Goal: Task Accomplishment & Management: Use online tool/utility

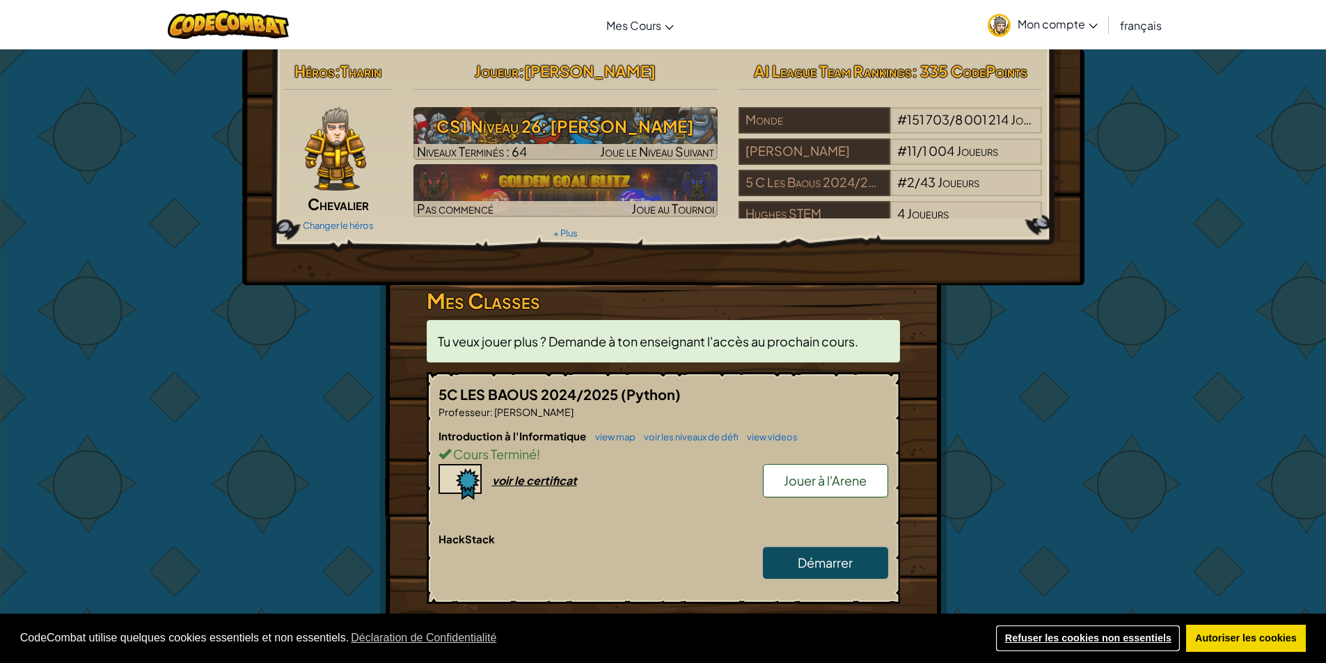
click at [1054, 632] on link "Refuser les cookies non essentiels" at bounding box center [1087, 639] width 185 height 28
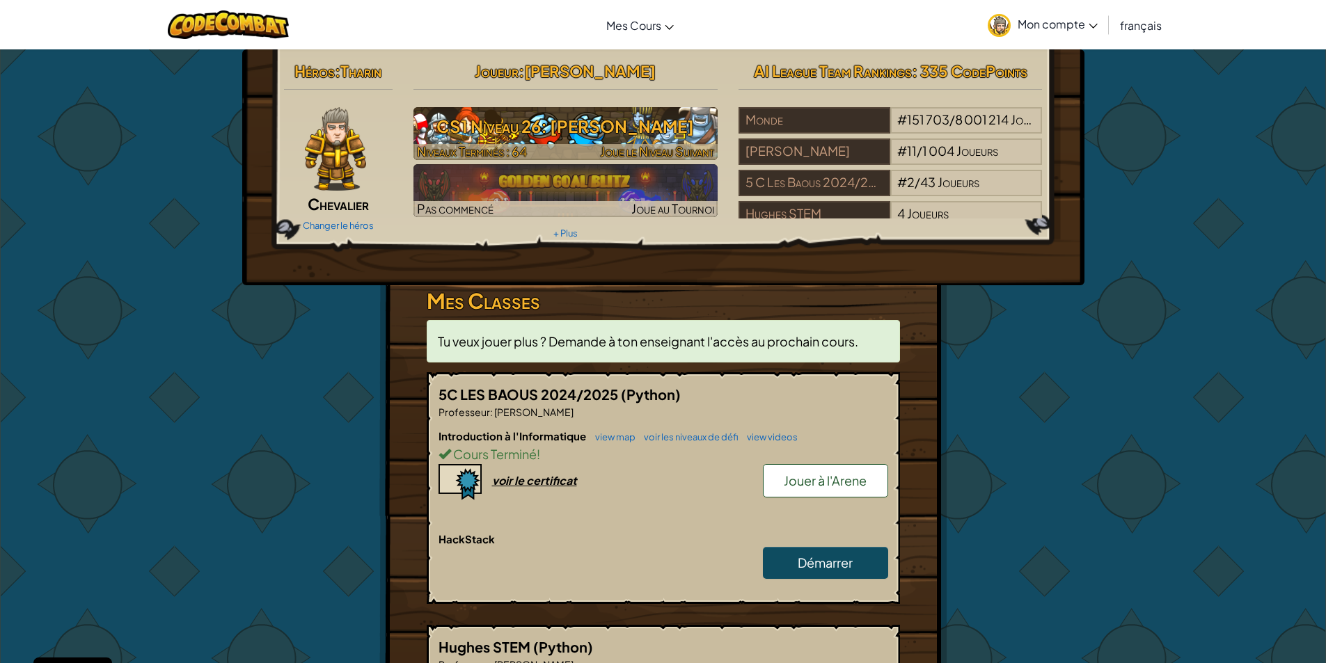
click at [573, 130] on h3 "CS1 Niveau 26: [PERSON_NAME]" at bounding box center [565, 126] width 304 height 31
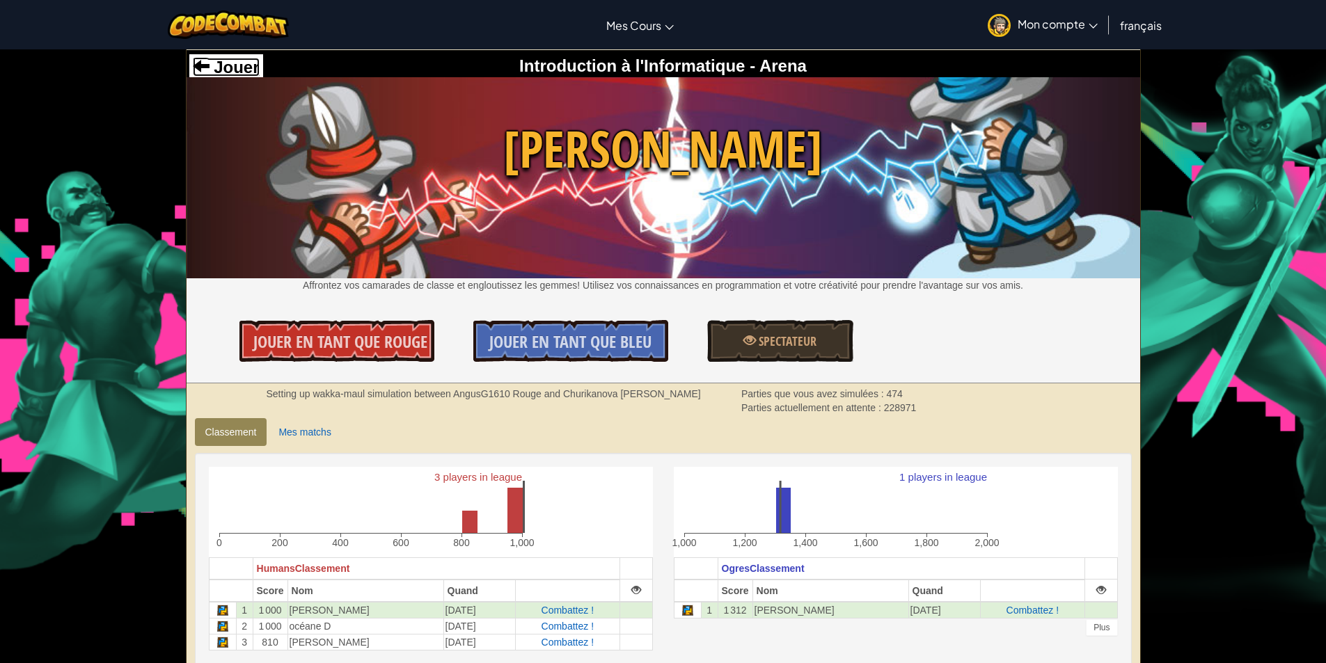
click at [253, 63] on span "Jouer" at bounding box center [234, 67] width 50 height 19
click at [214, 64] on span "Jouer" at bounding box center [234, 67] width 50 height 19
select select "fr"
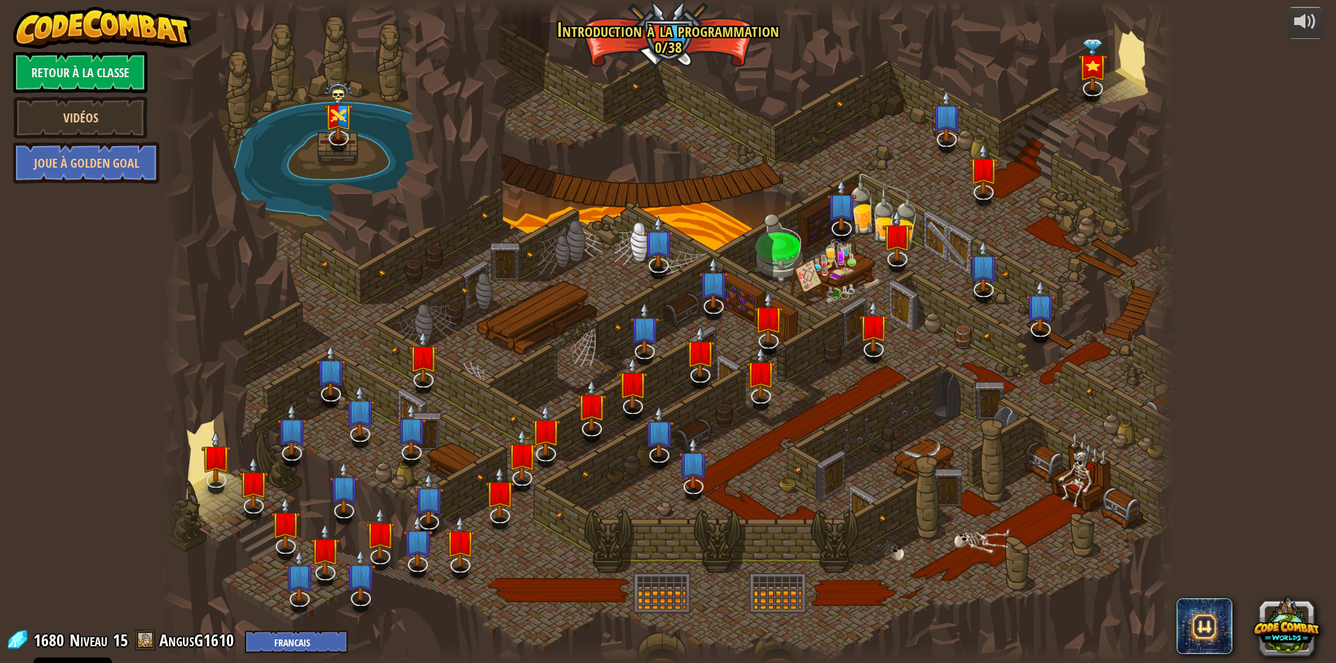
select select "fr"
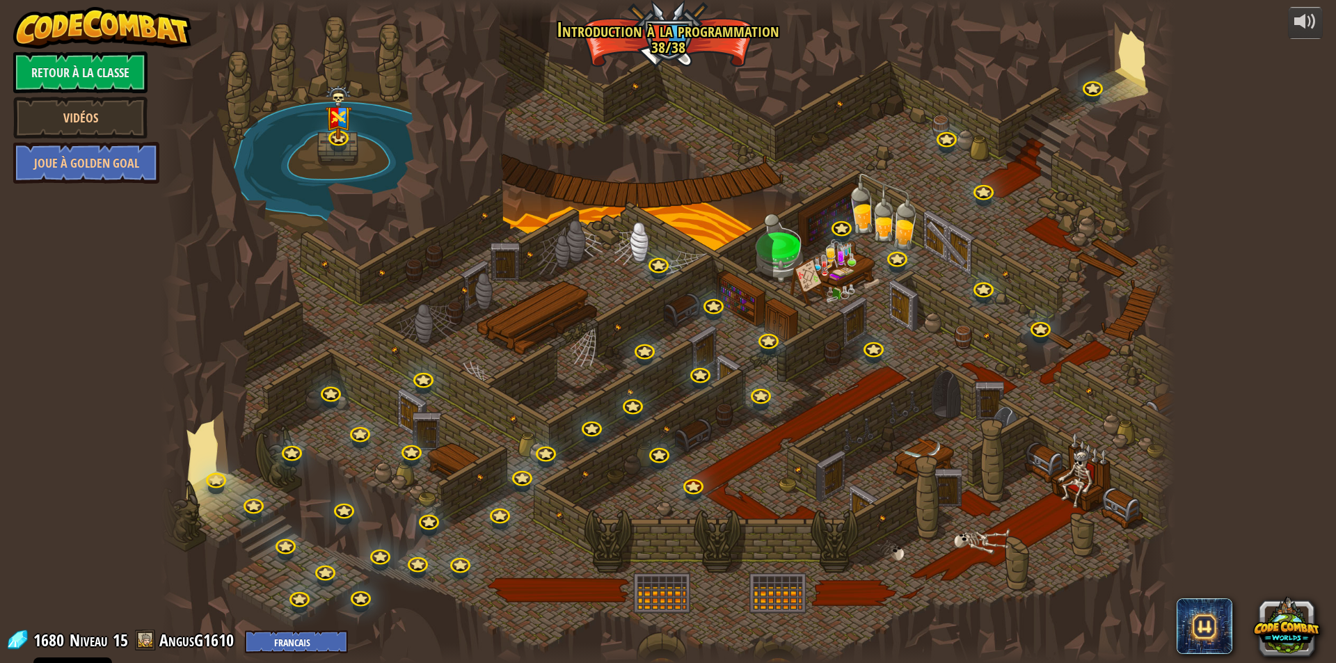
select select "fr"
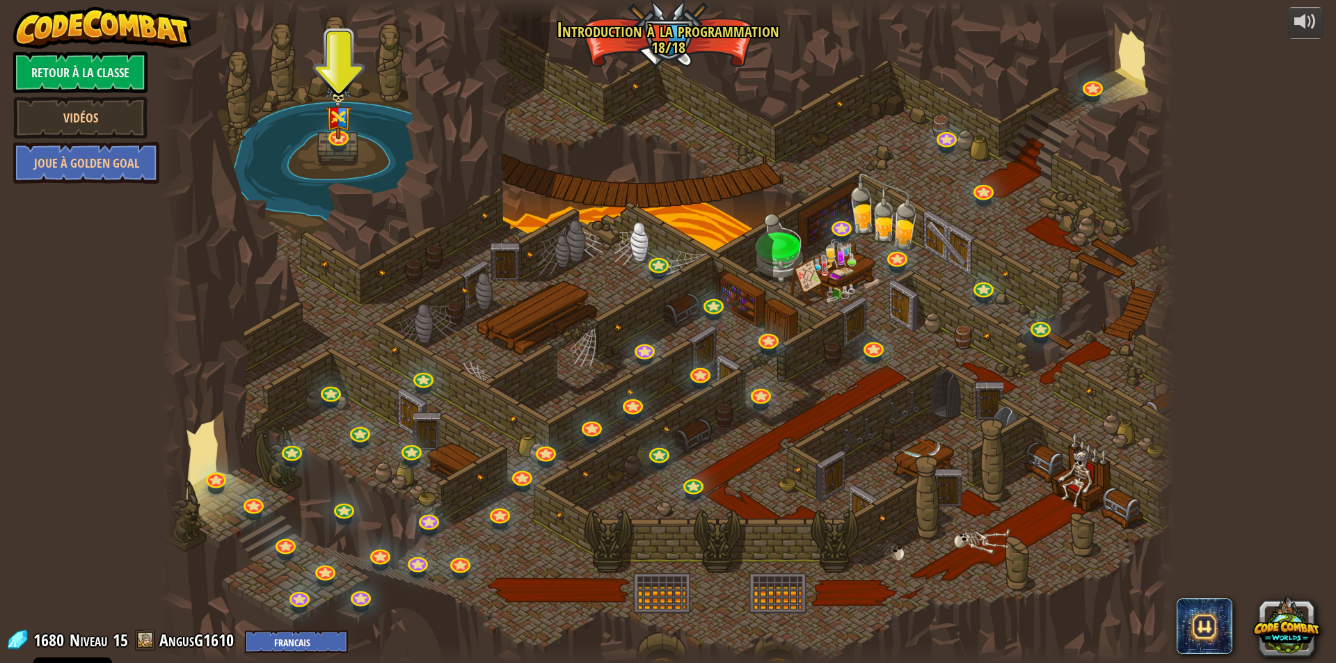
click at [1280, 456] on div "powered by Retour à la Classe Vidéos Joue à Golden Goal 25. Portes de [PERSON_N…" at bounding box center [668, 331] width 1336 height 663
click at [212, 472] on link at bounding box center [215, 476] width 28 height 28
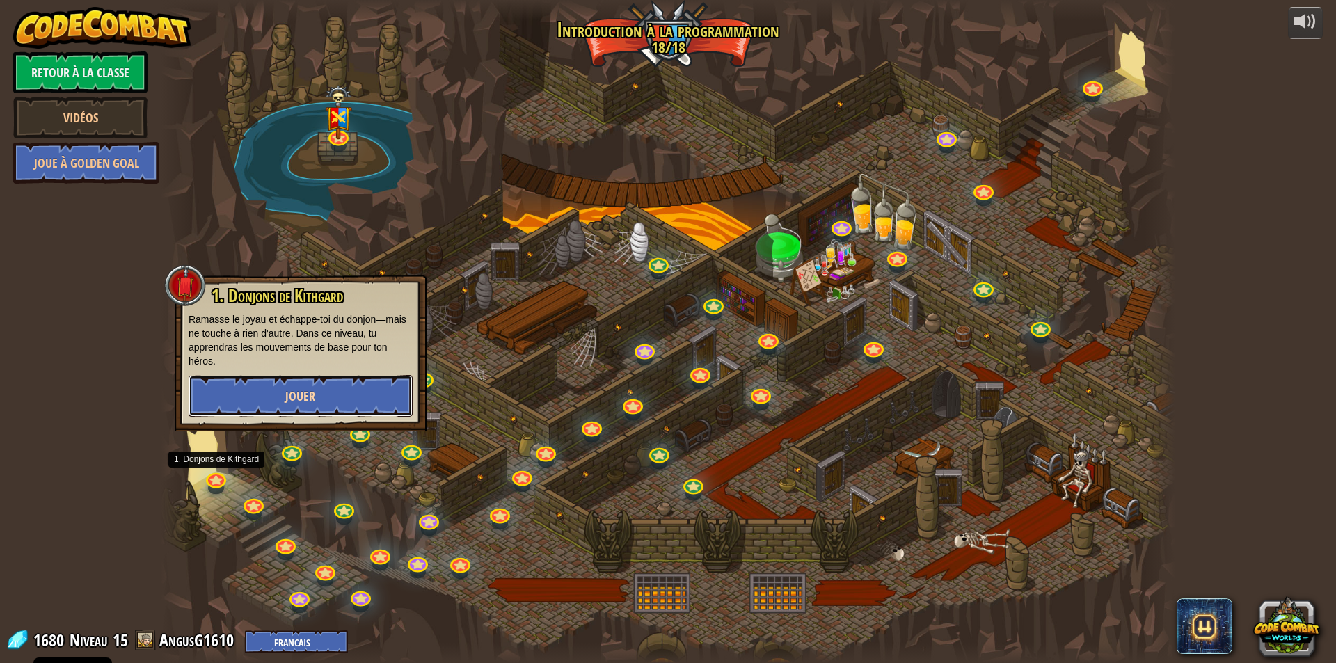
click at [264, 405] on button "Jouer" at bounding box center [301, 396] width 224 height 42
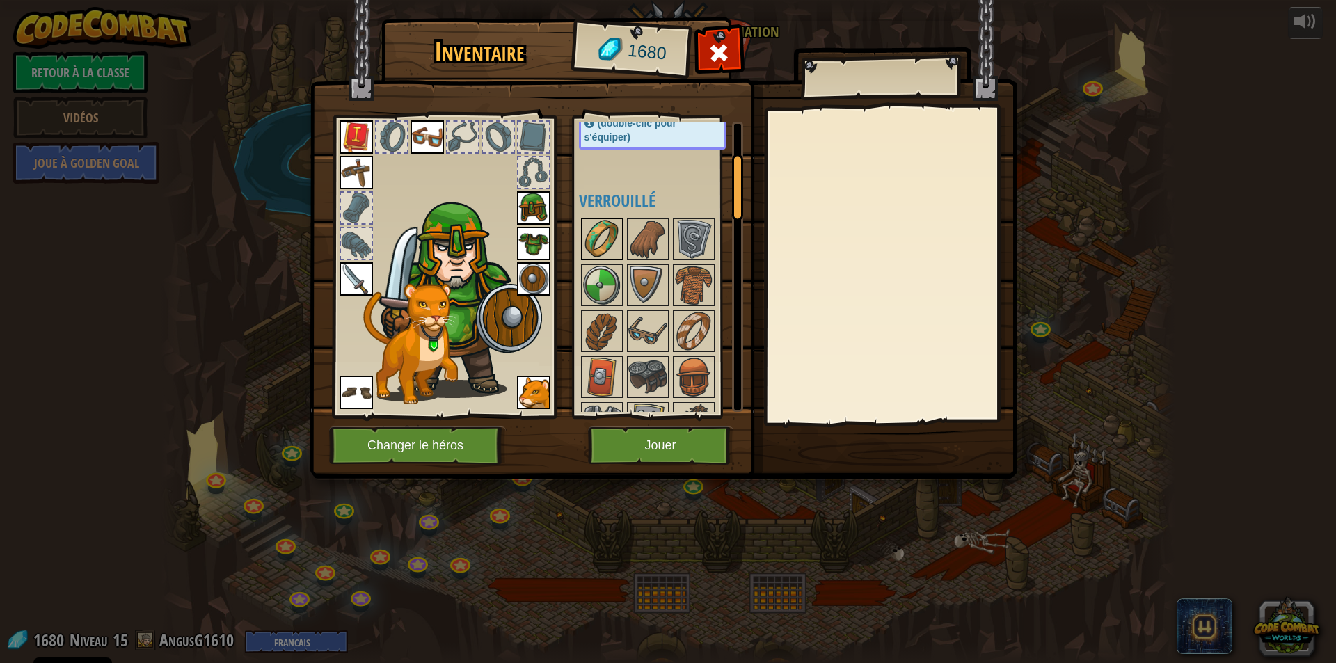
scroll to position [209, 0]
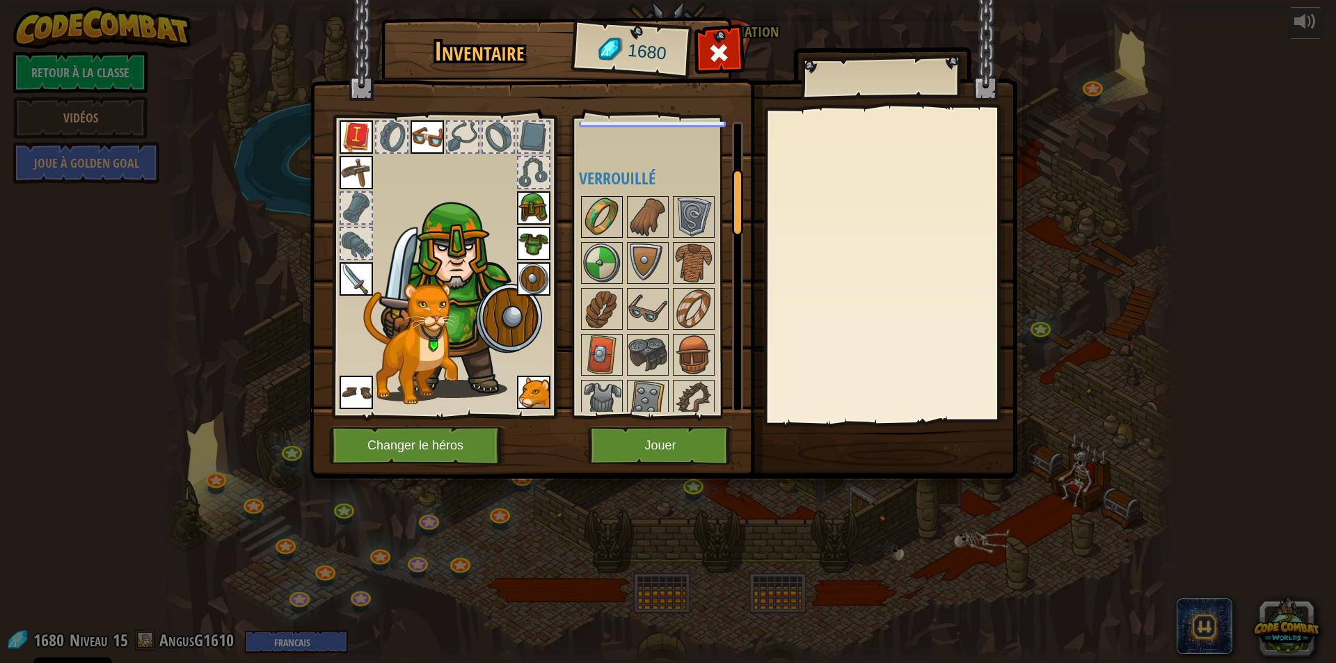
click at [605, 215] on img at bounding box center [601, 217] width 39 height 39
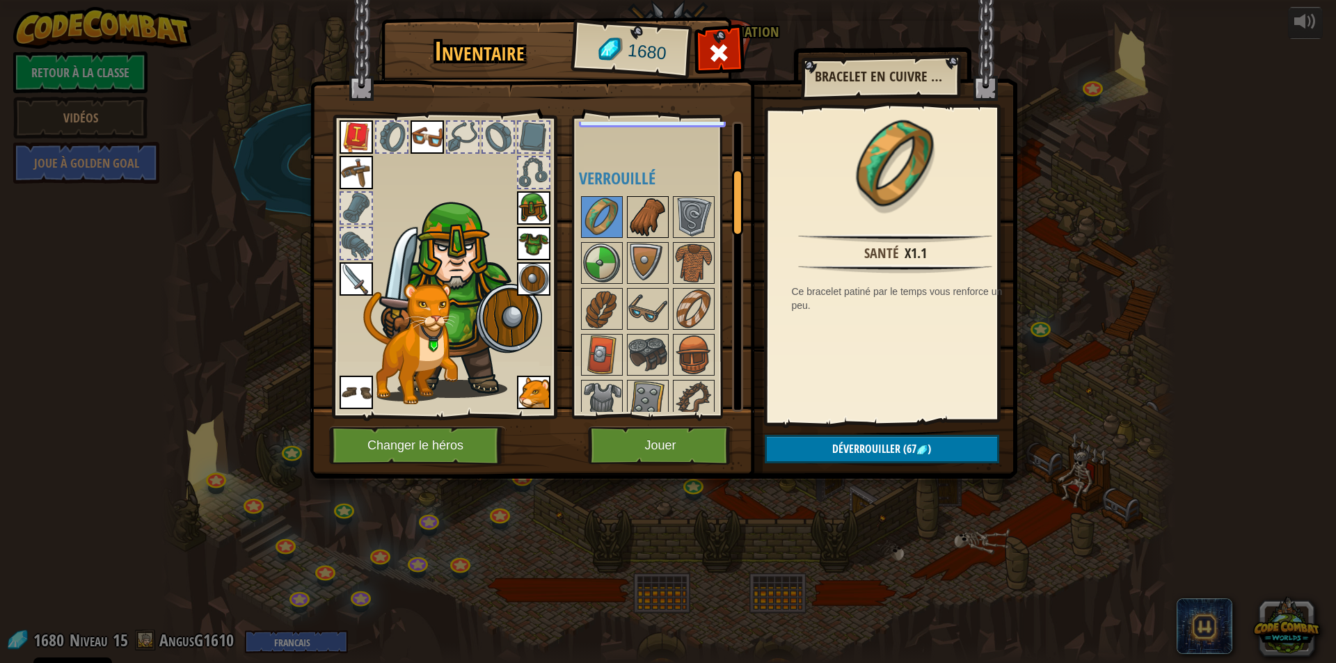
click at [638, 219] on img at bounding box center [647, 217] width 39 height 39
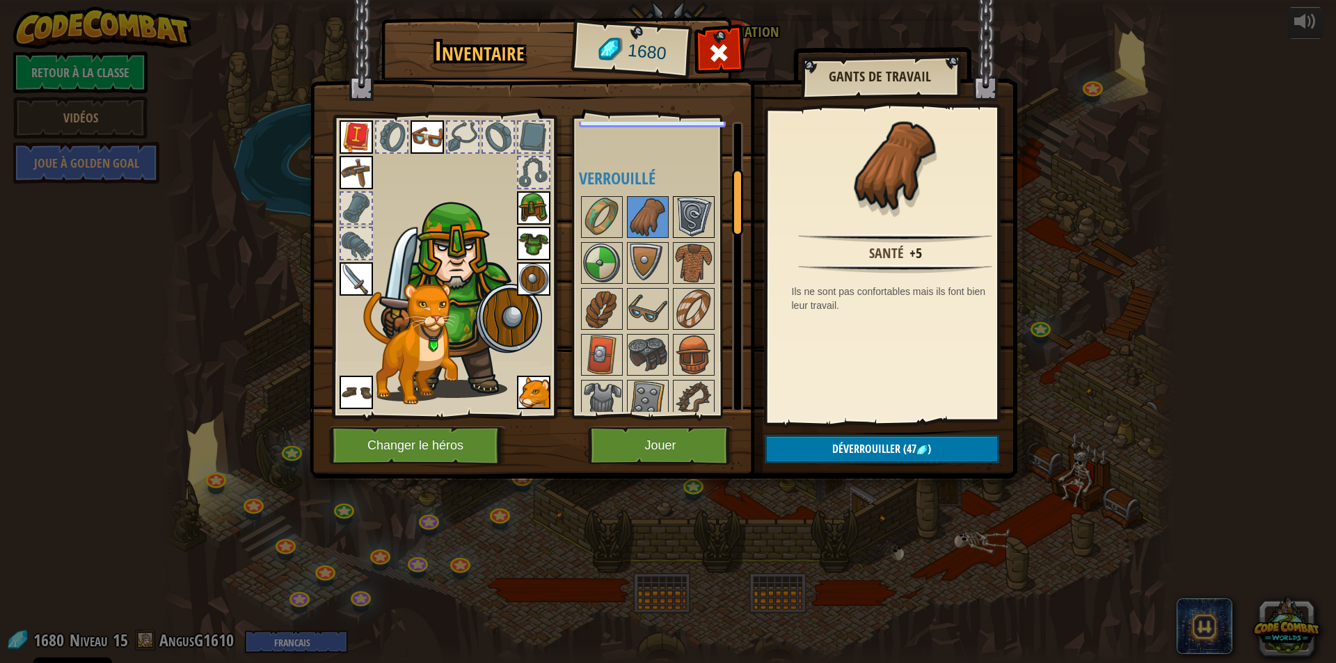
click at [688, 214] on img at bounding box center [693, 217] width 39 height 39
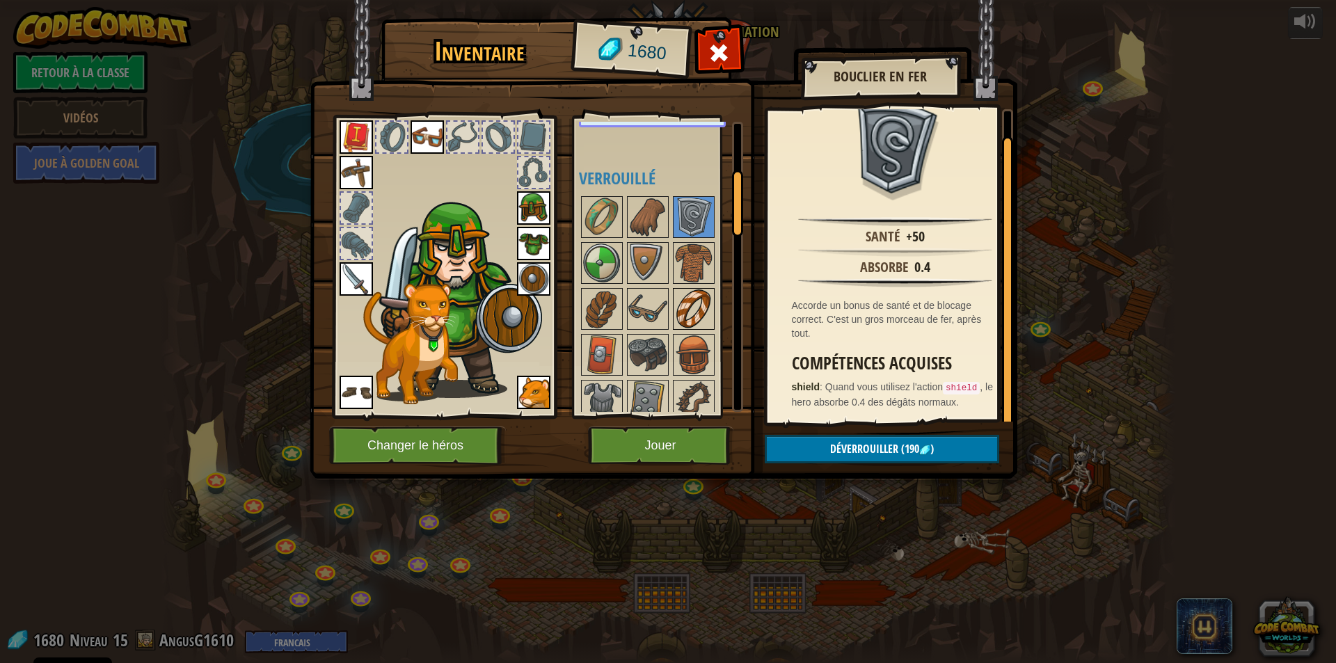
scroll to position [278, 0]
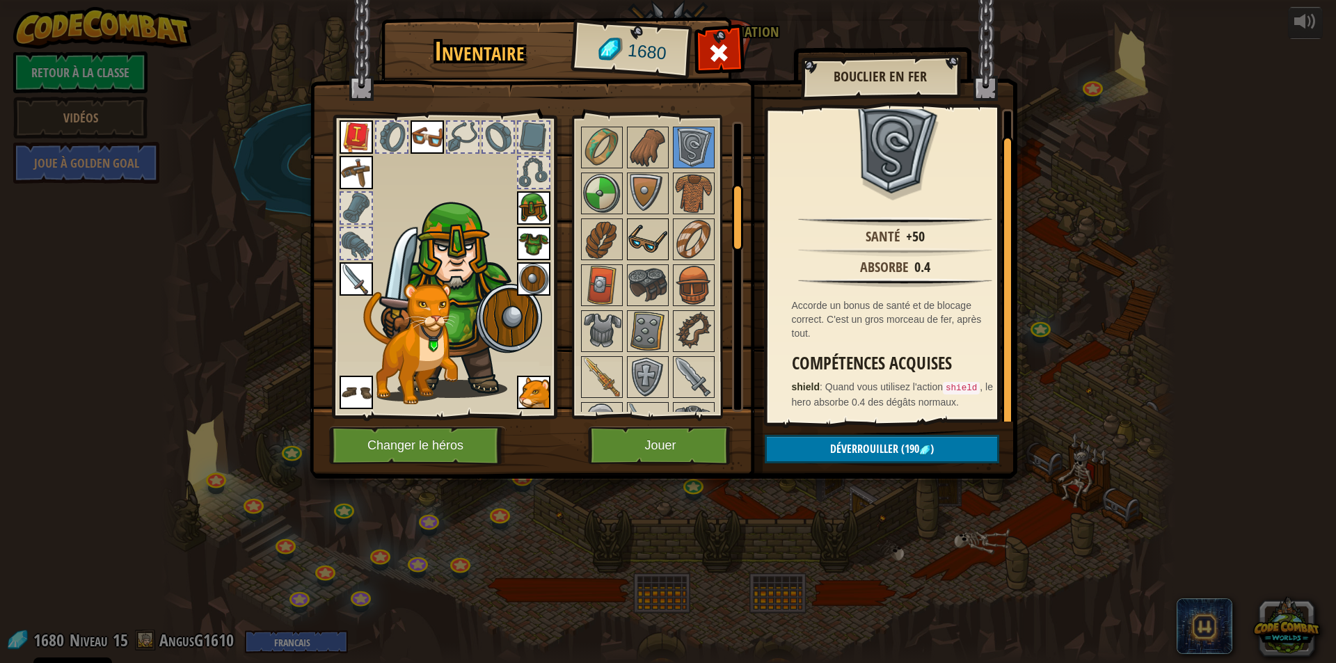
click at [658, 235] on img at bounding box center [647, 239] width 39 height 39
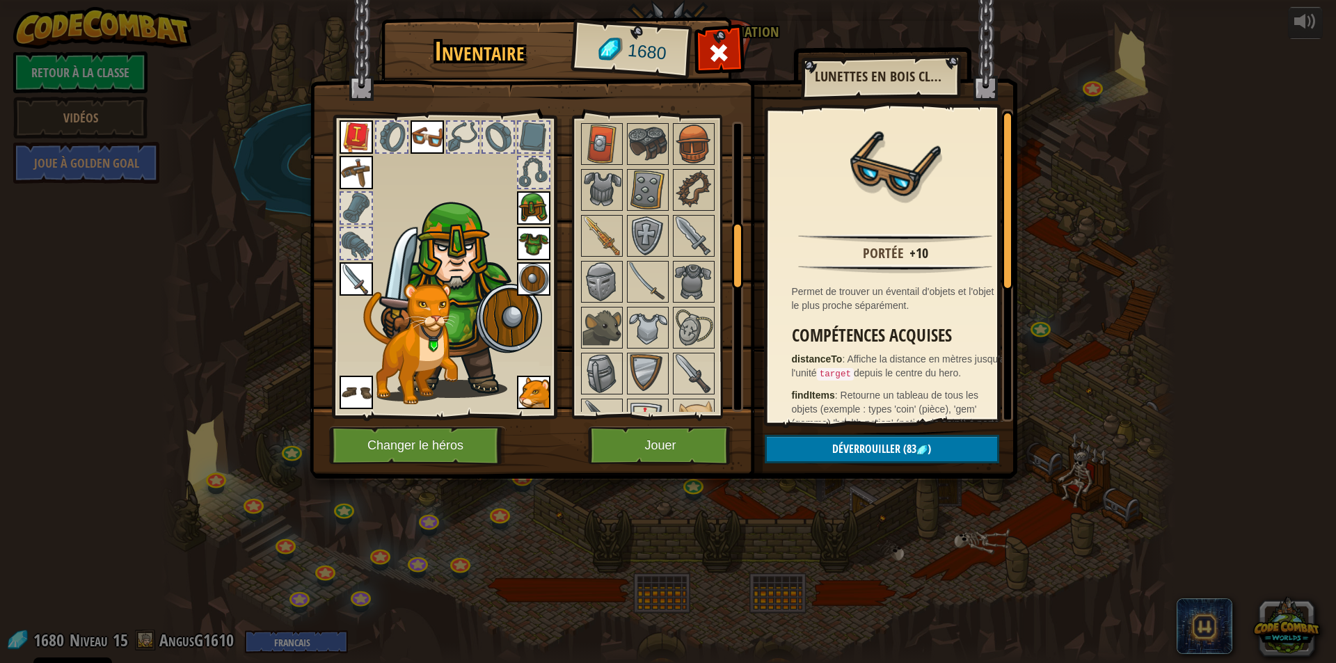
scroll to position [348, 0]
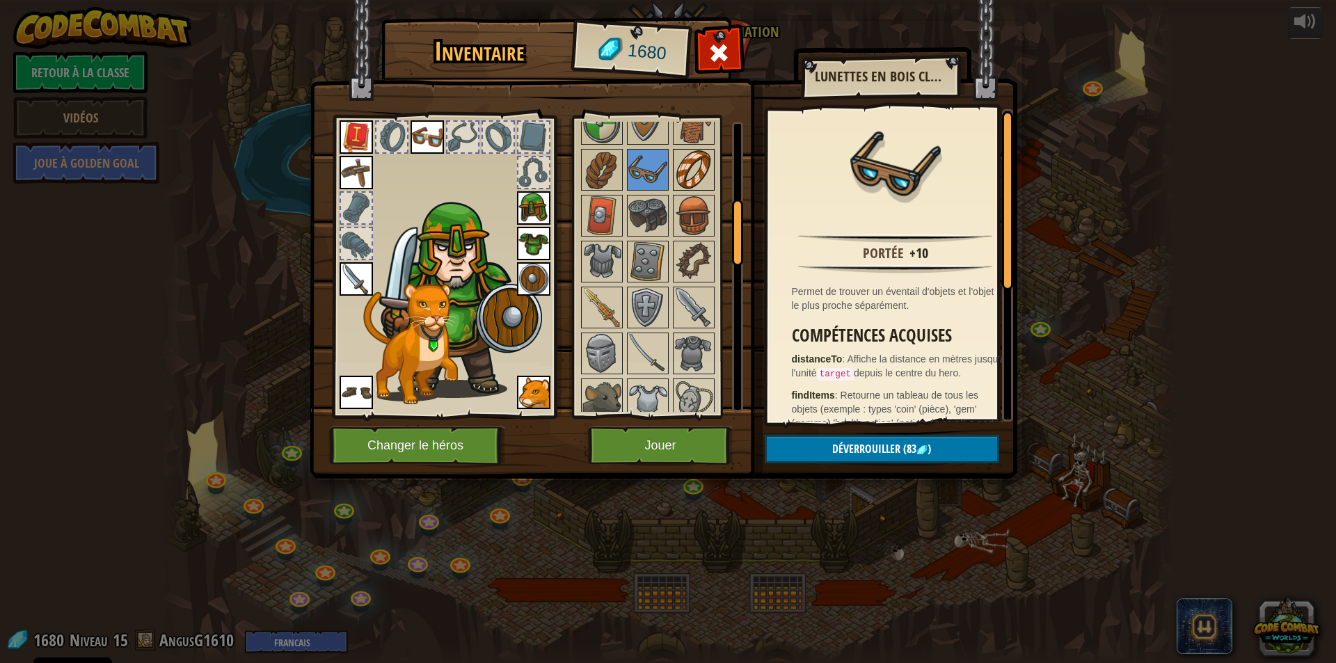
click at [694, 157] on img at bounding box center [693, 169] width 39 height 39
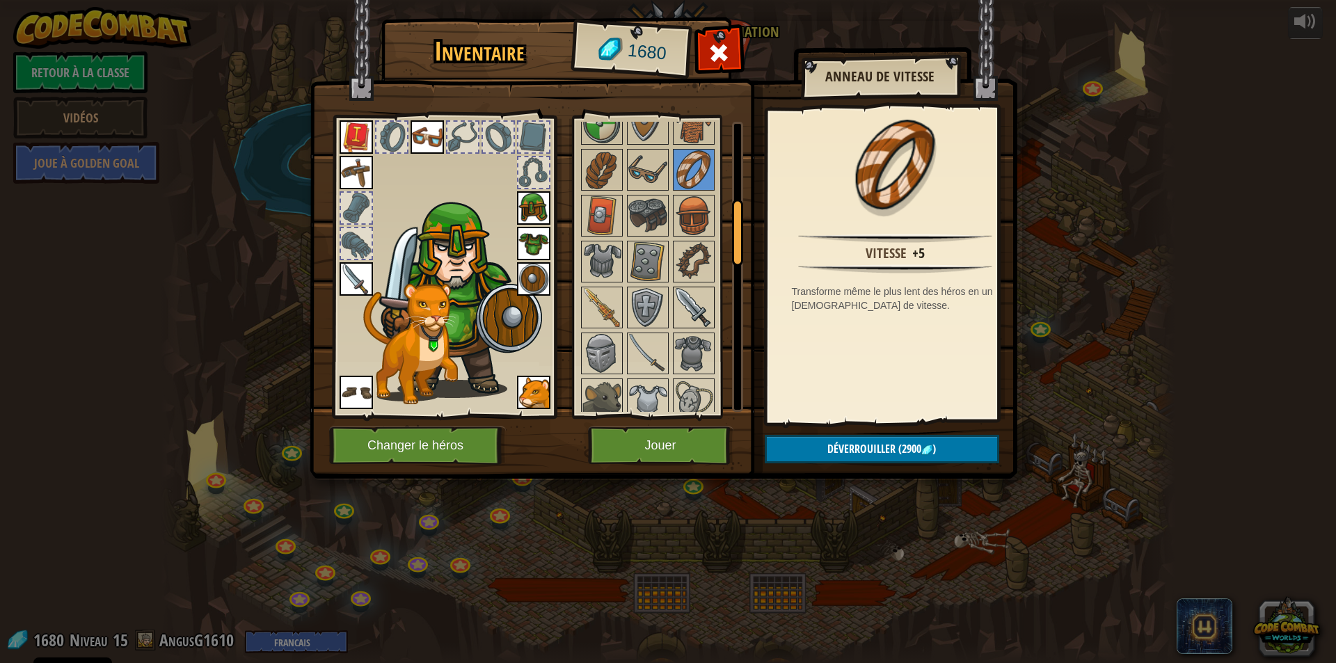
click at [683, 305] on img at bounding box center [693, 307] width 39 height 39
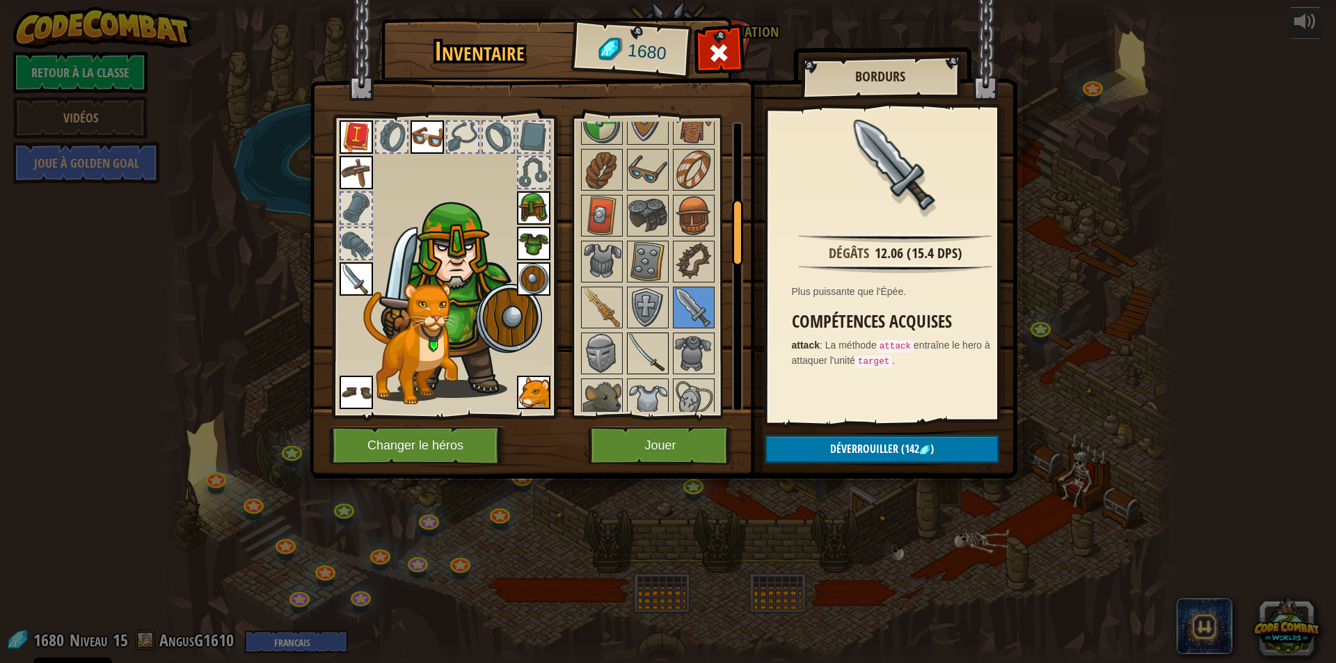
click at [647, 347] on img at bounding box center [647, 353] width 39 height 39
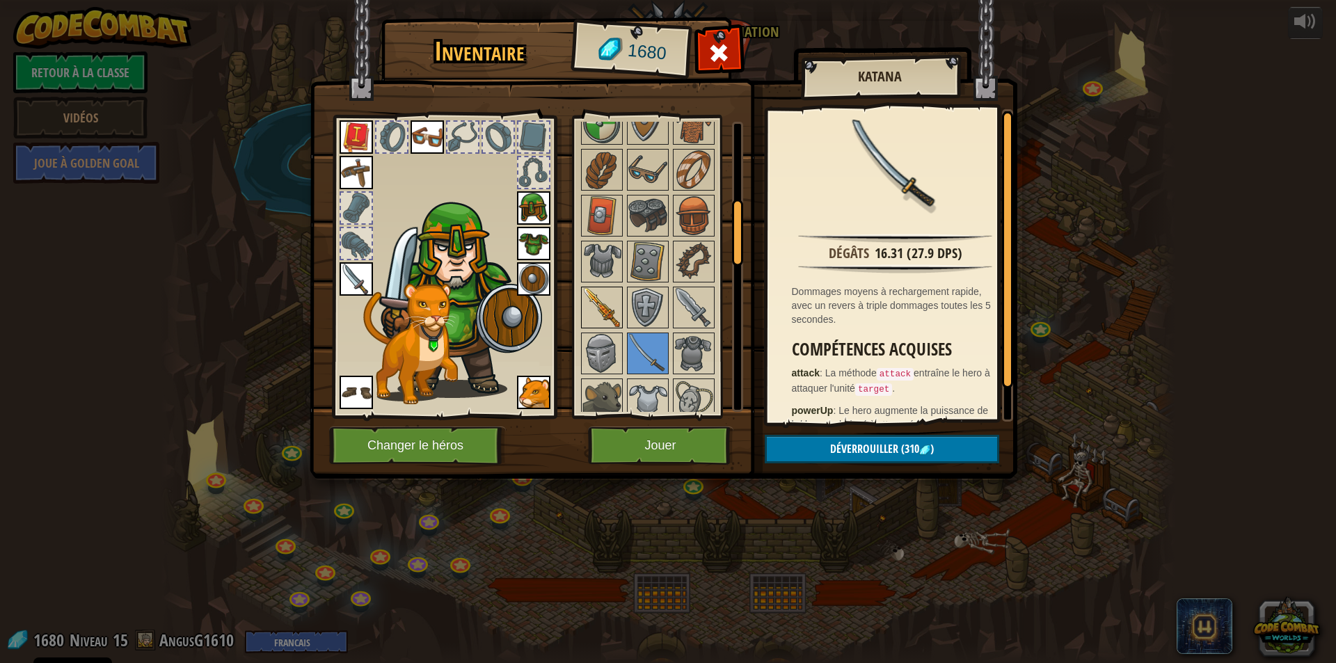
click at [601, 302] on img at bounding box center [601, 307] width 39 height 39
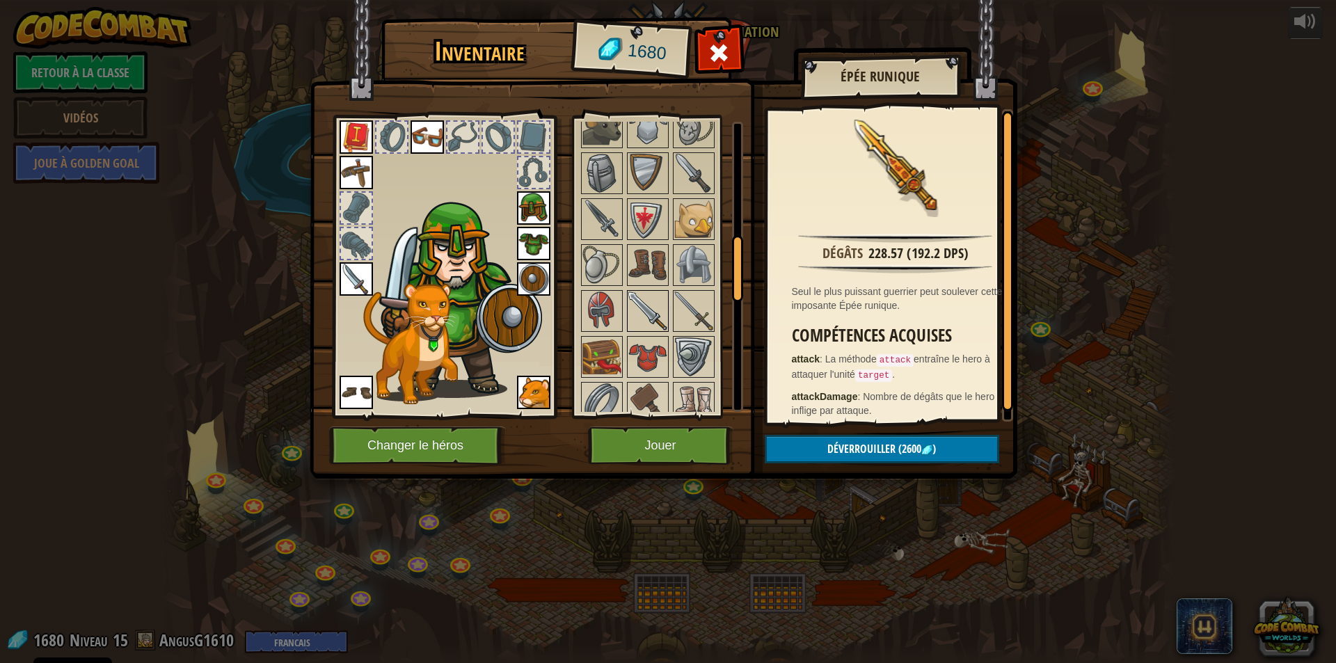
scroll to position [626, 0]
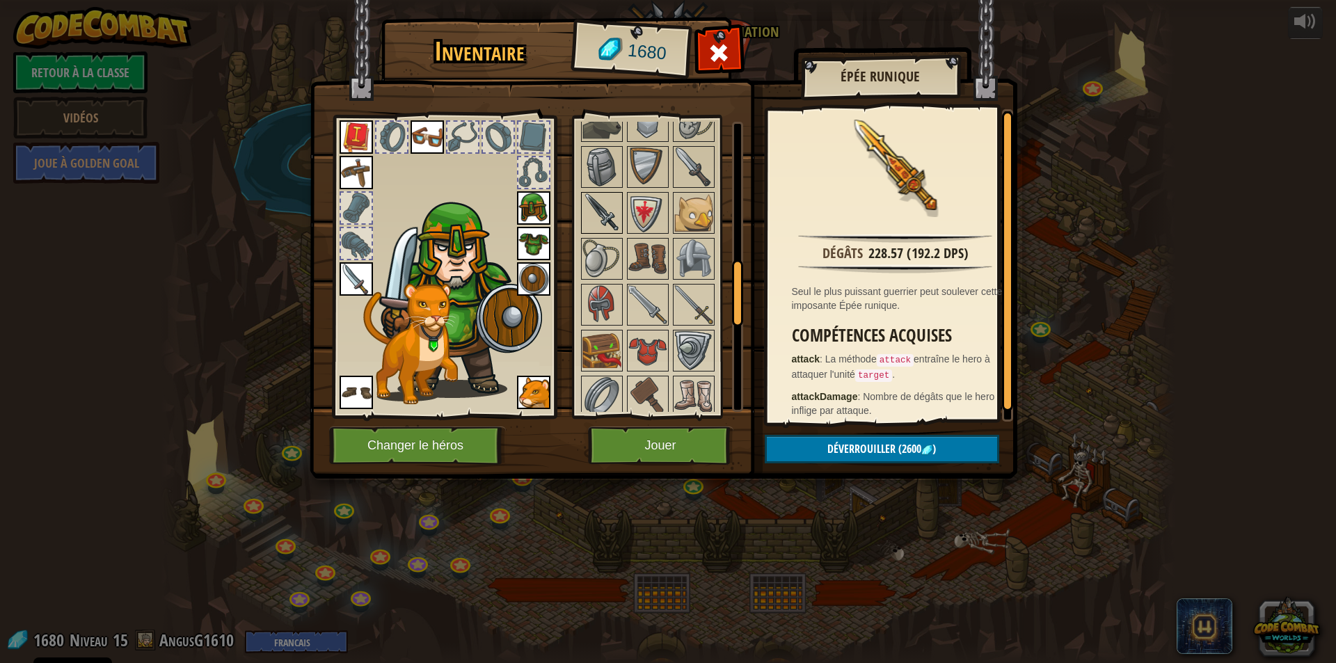
click at [606, 214] on img at bounding box center [601, 212] width 39 height 39
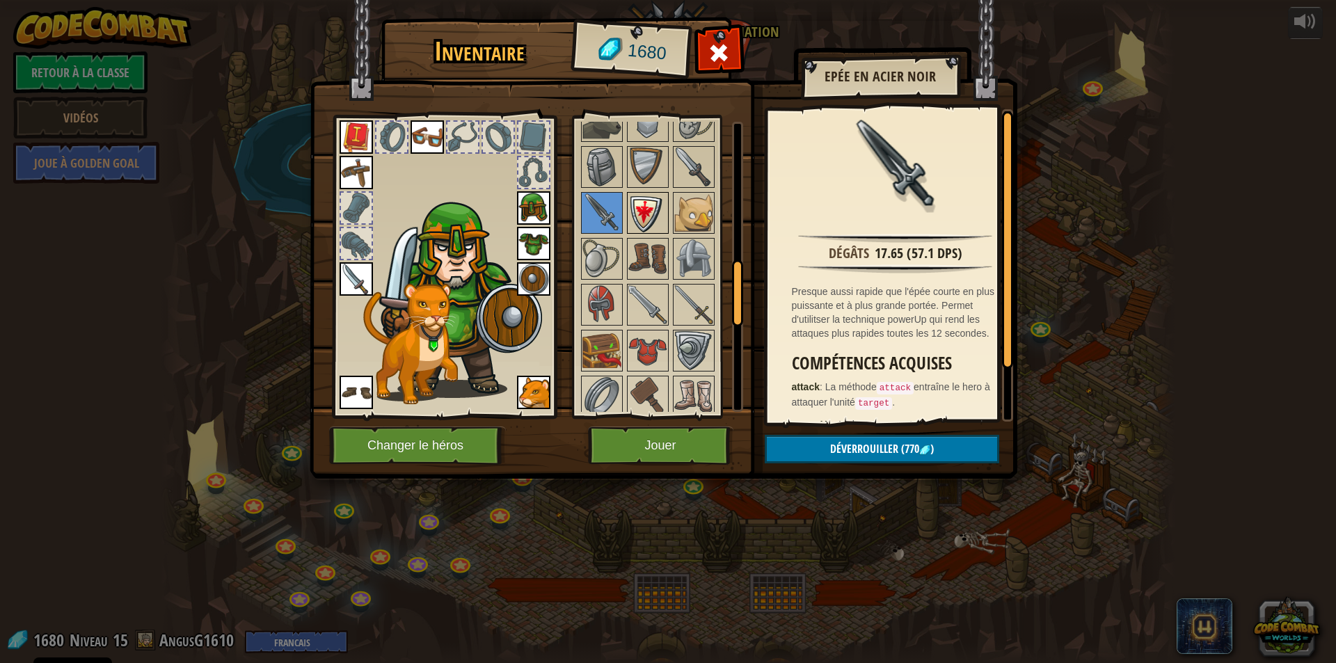
click at [651, 216] on img at bounding box center [647, 212] width 39 height 39
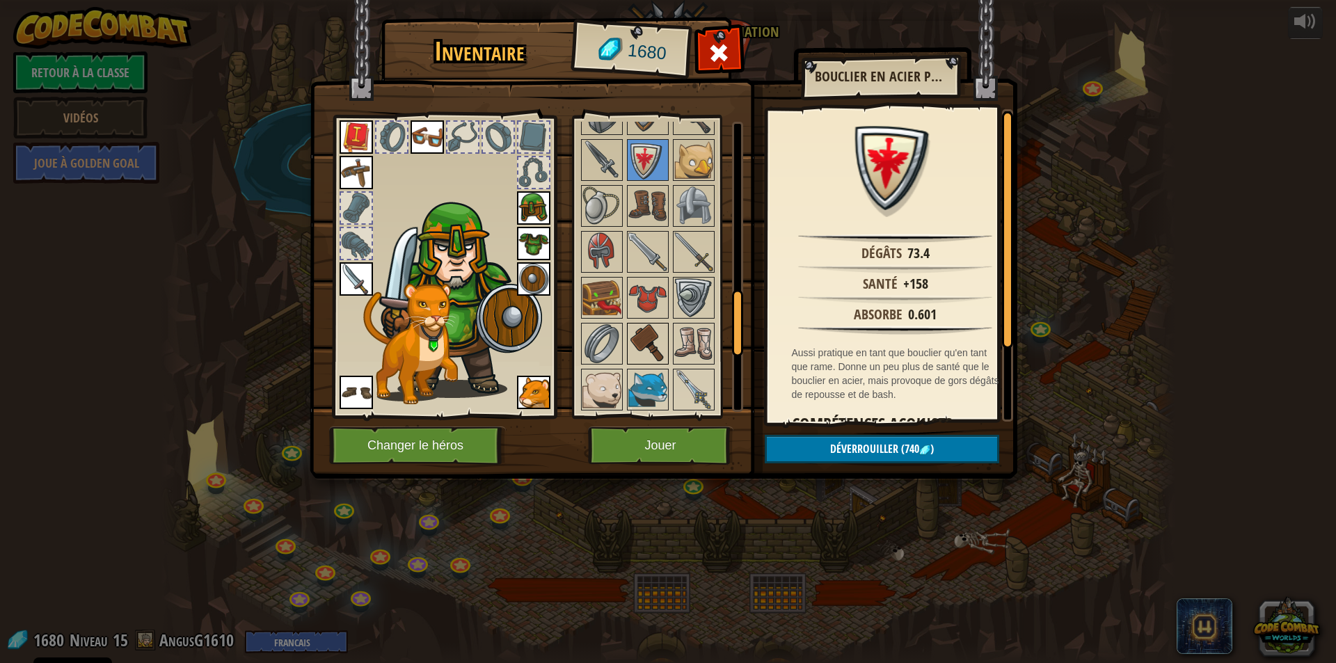
scroll to position [765, 0]
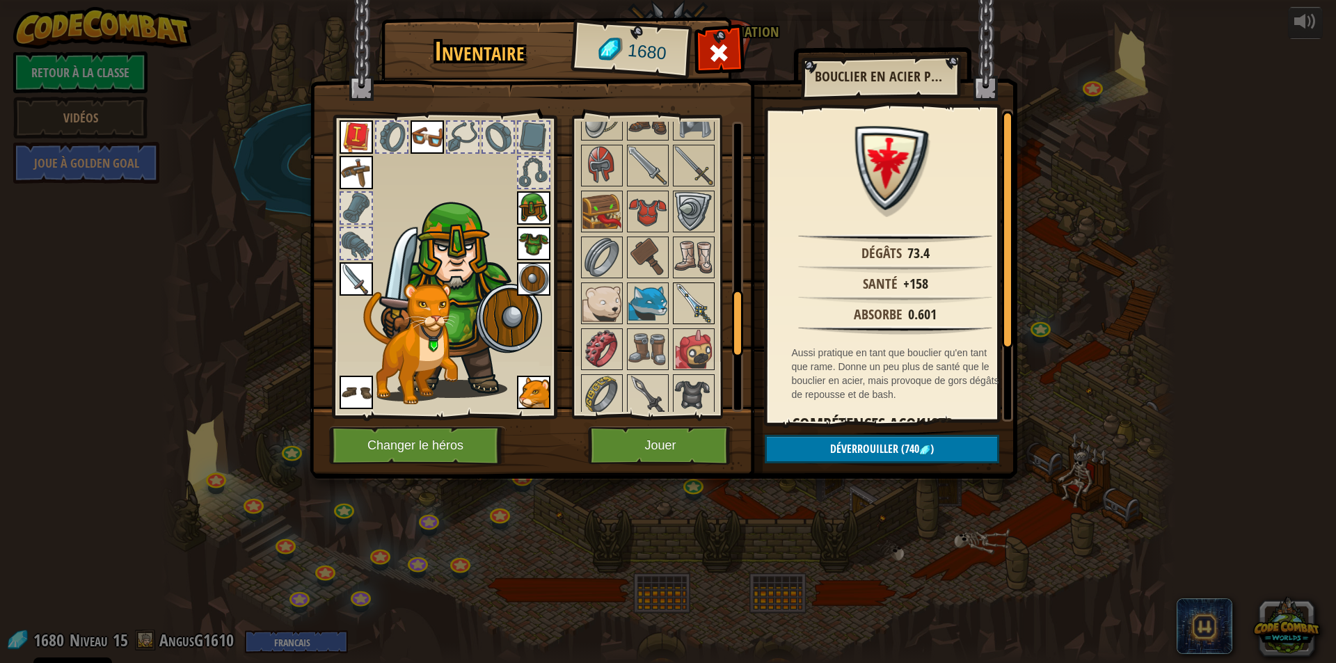
click at [689, 295] on img at bounding box center [693, 303] width 39 height 39
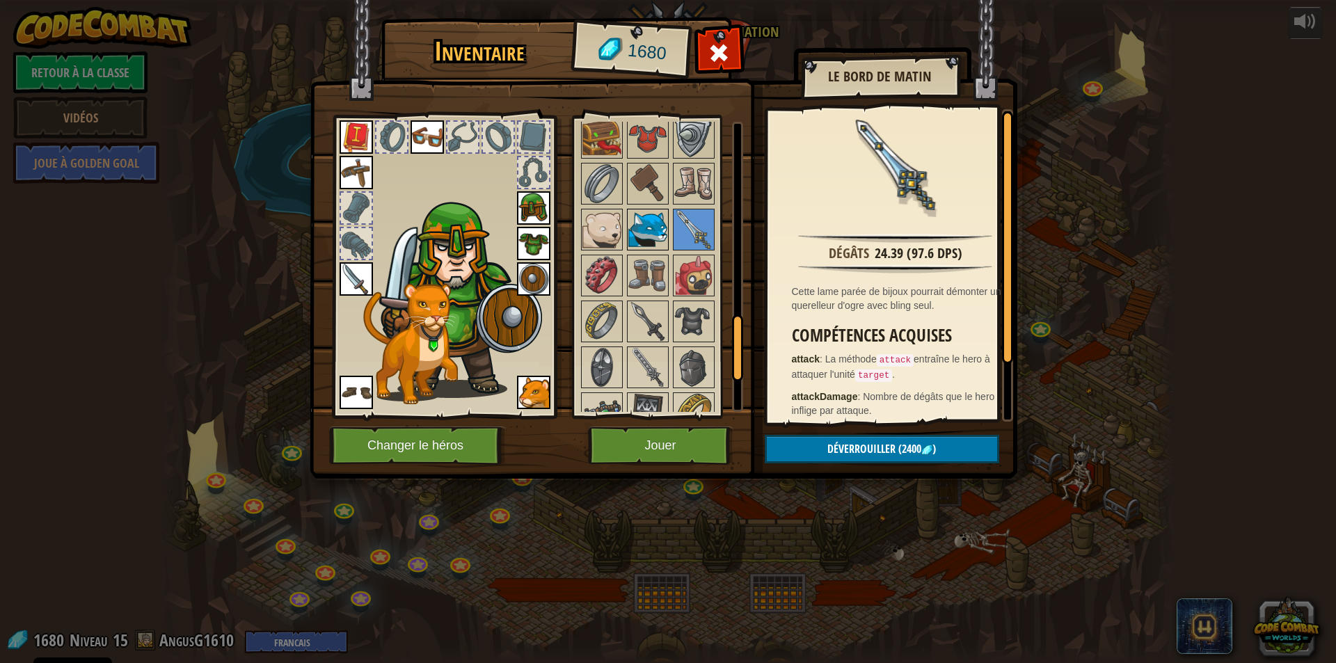
scroll to position [905, 0]
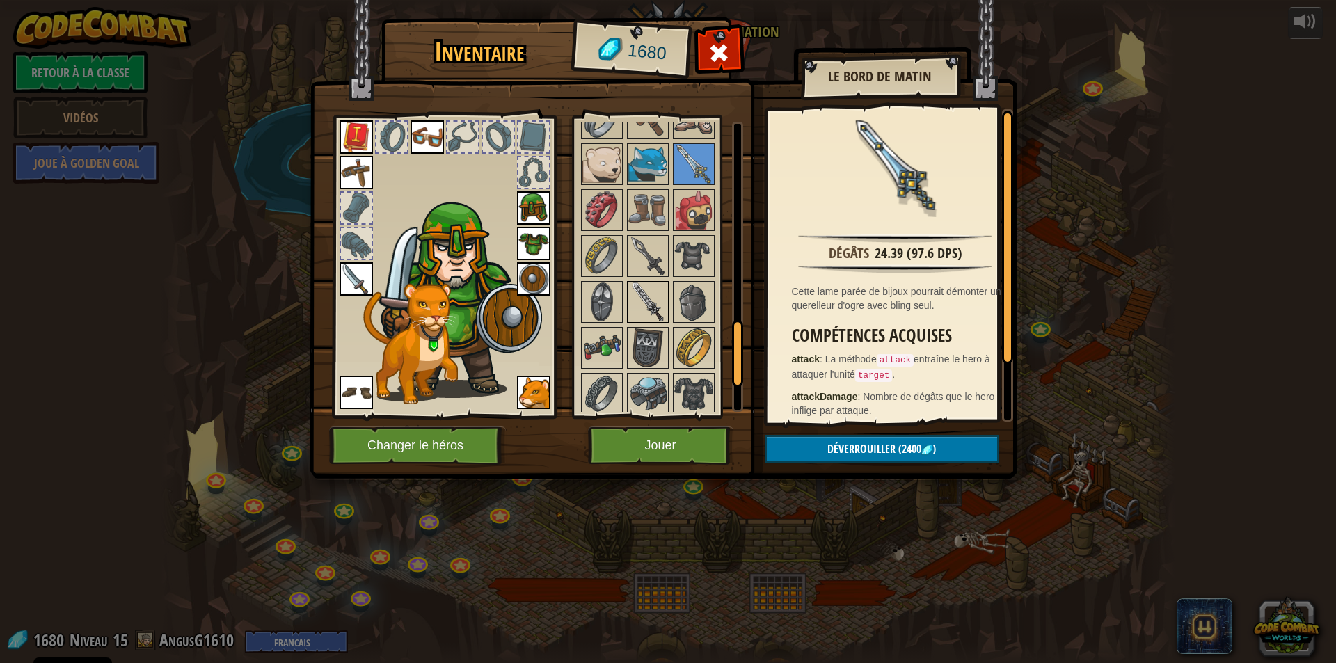
click at [642, 299] on img at bounding box center [647, 302] width 39 height 39
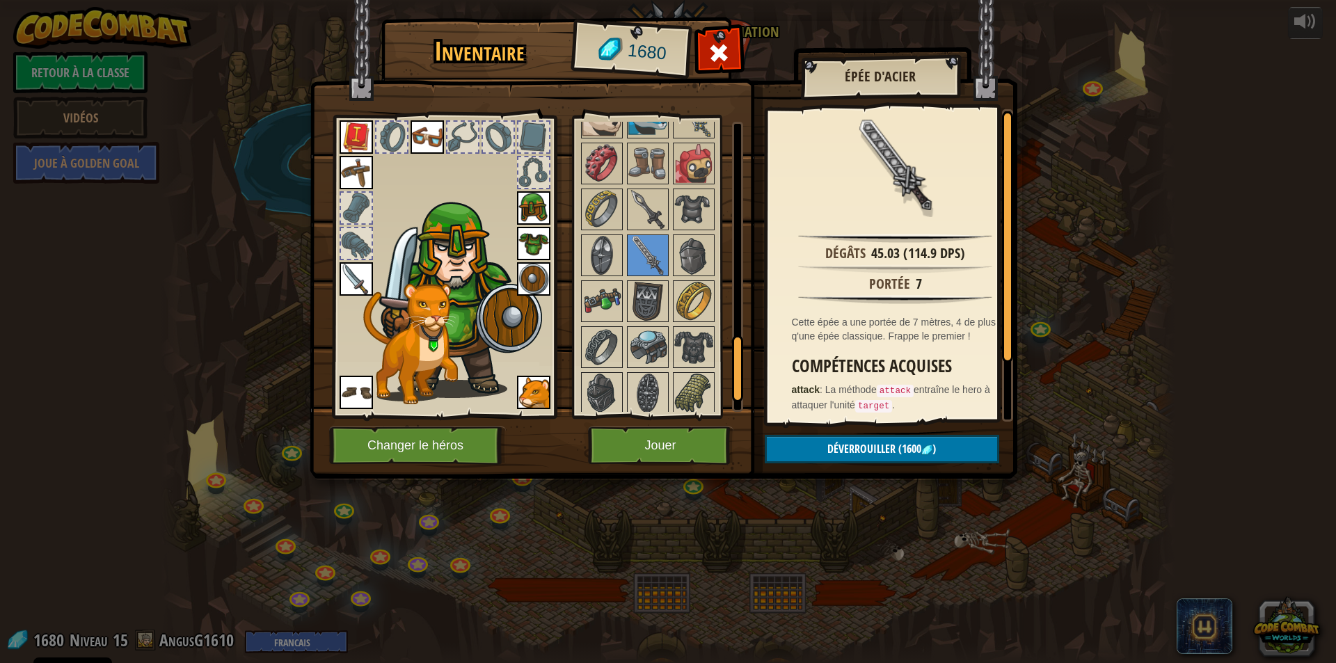
scroll to position [974, 0]
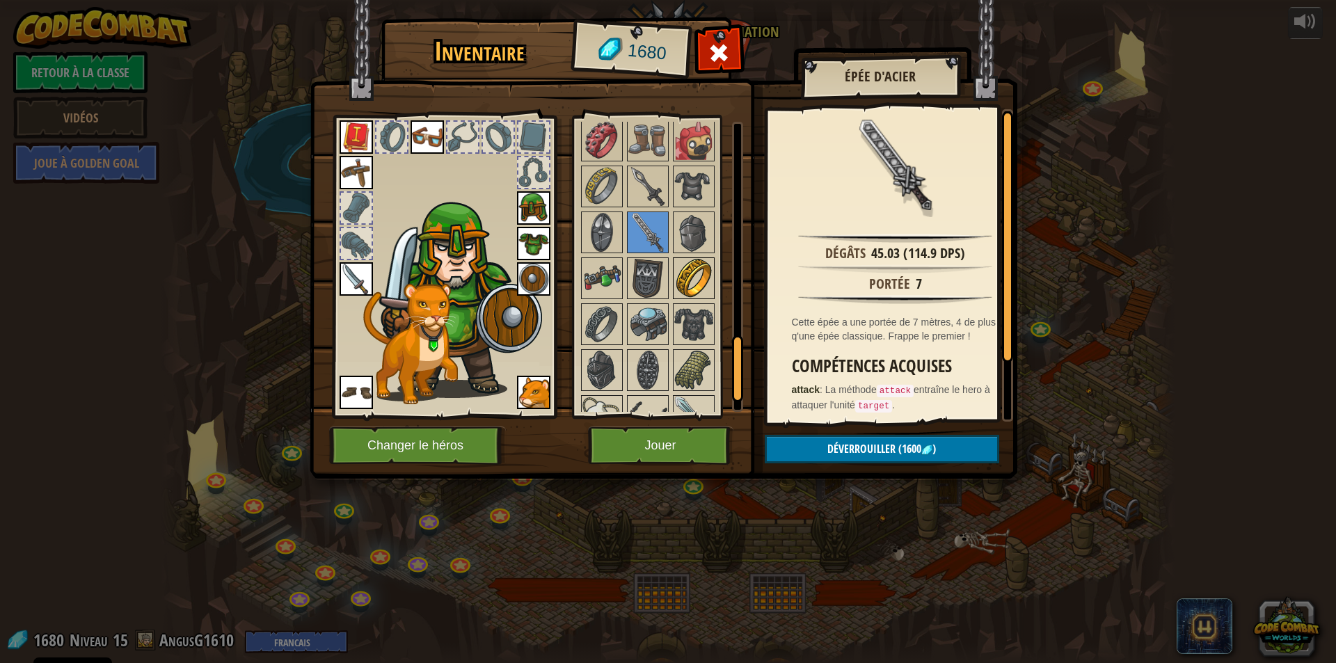
click at [699, 271] on img at bounding box center [693, 278] width 39 height 39
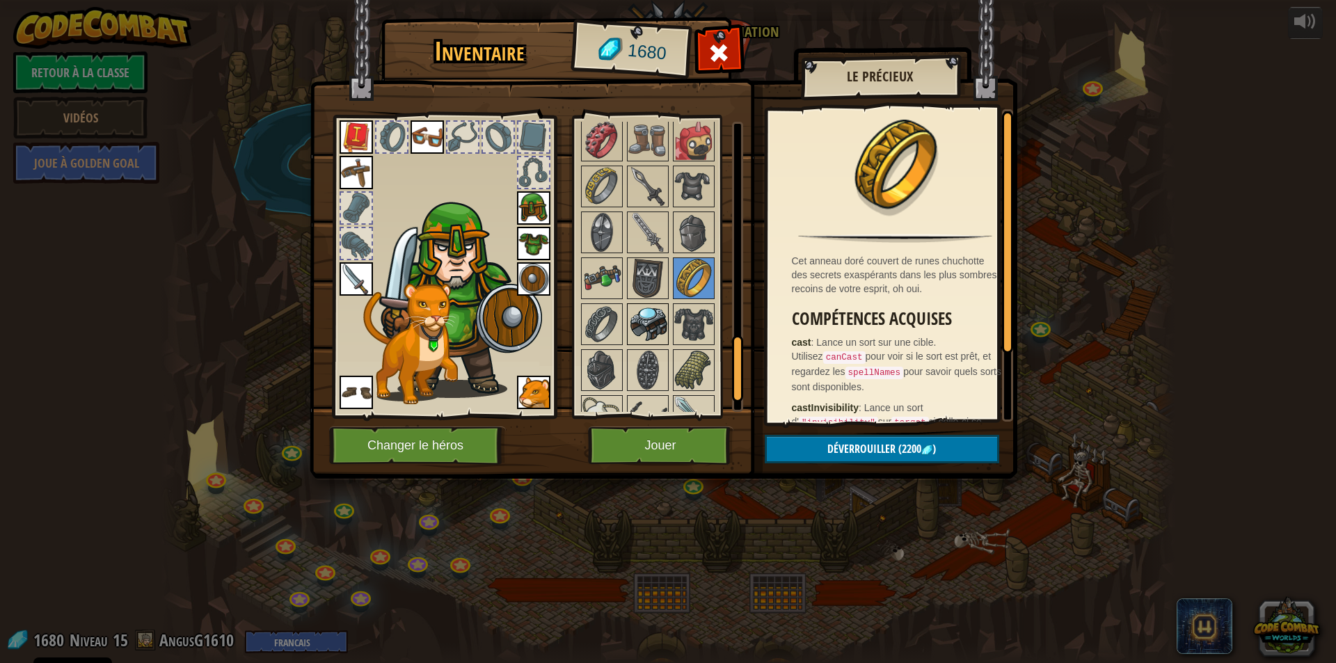
click at [637, 311] on img at bounding box center [647, 324] width 39 height 39
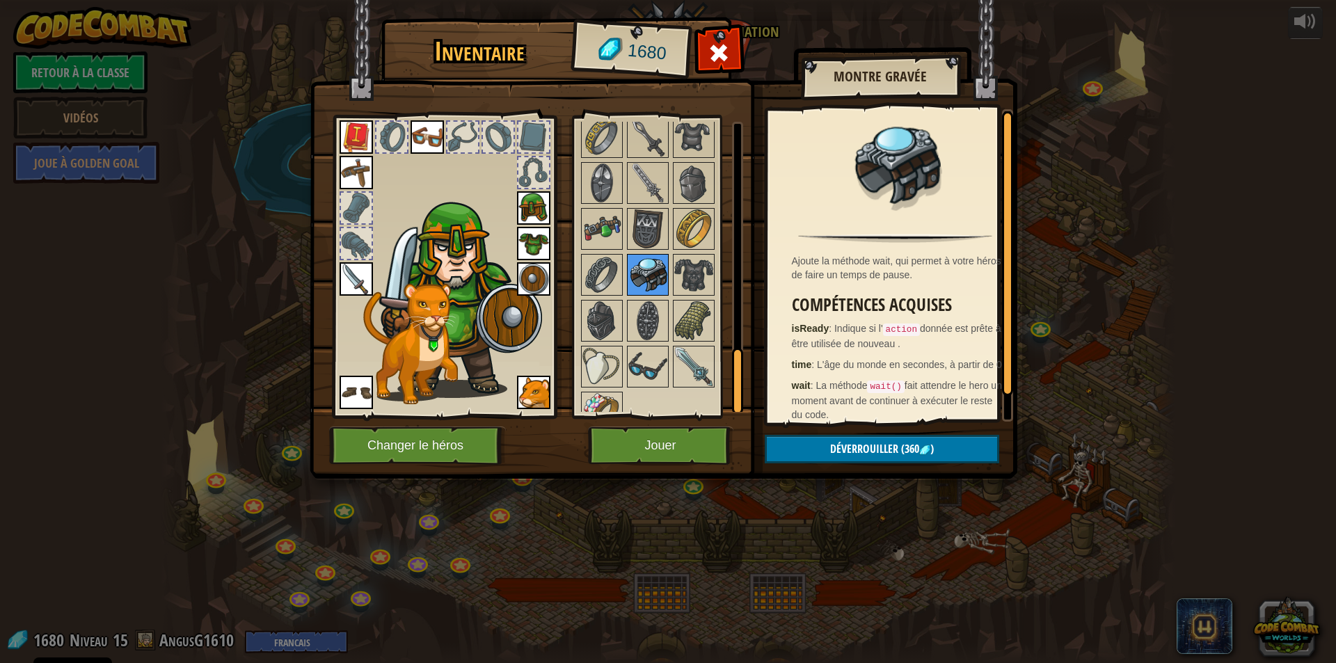
scroll to position [1044, 0]
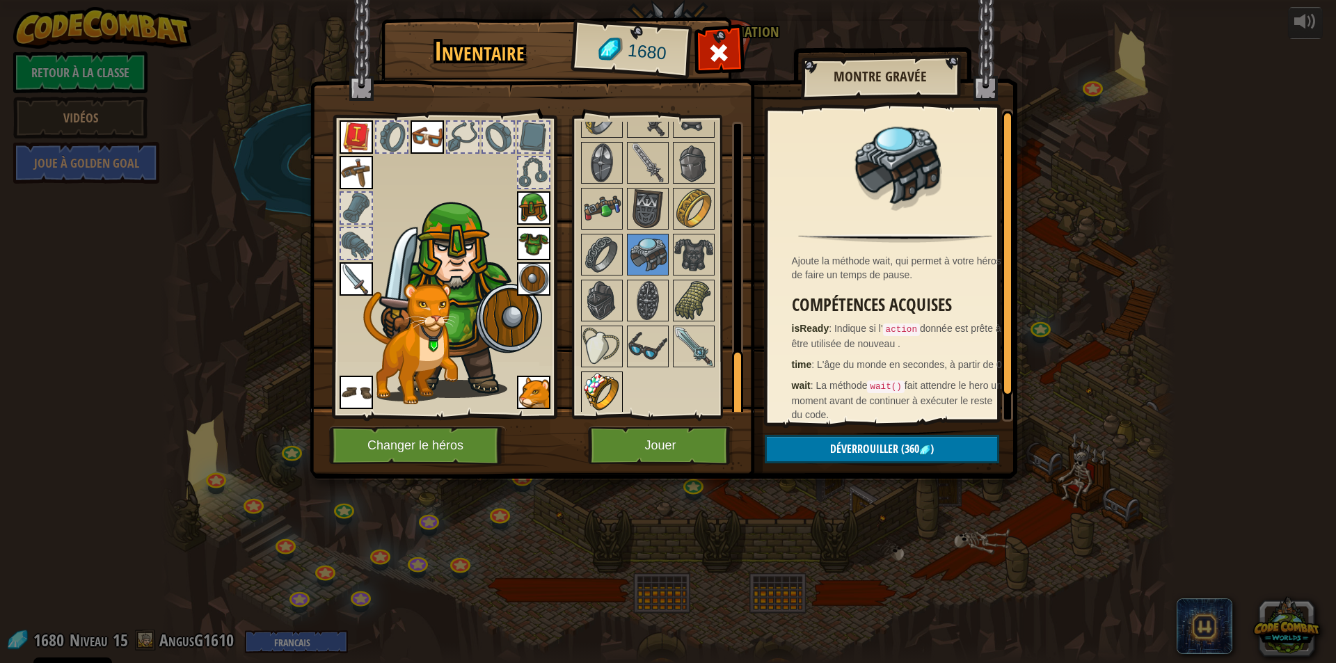
click at [587, 392] on img at bounding box center [601, 392] width 39 height 39
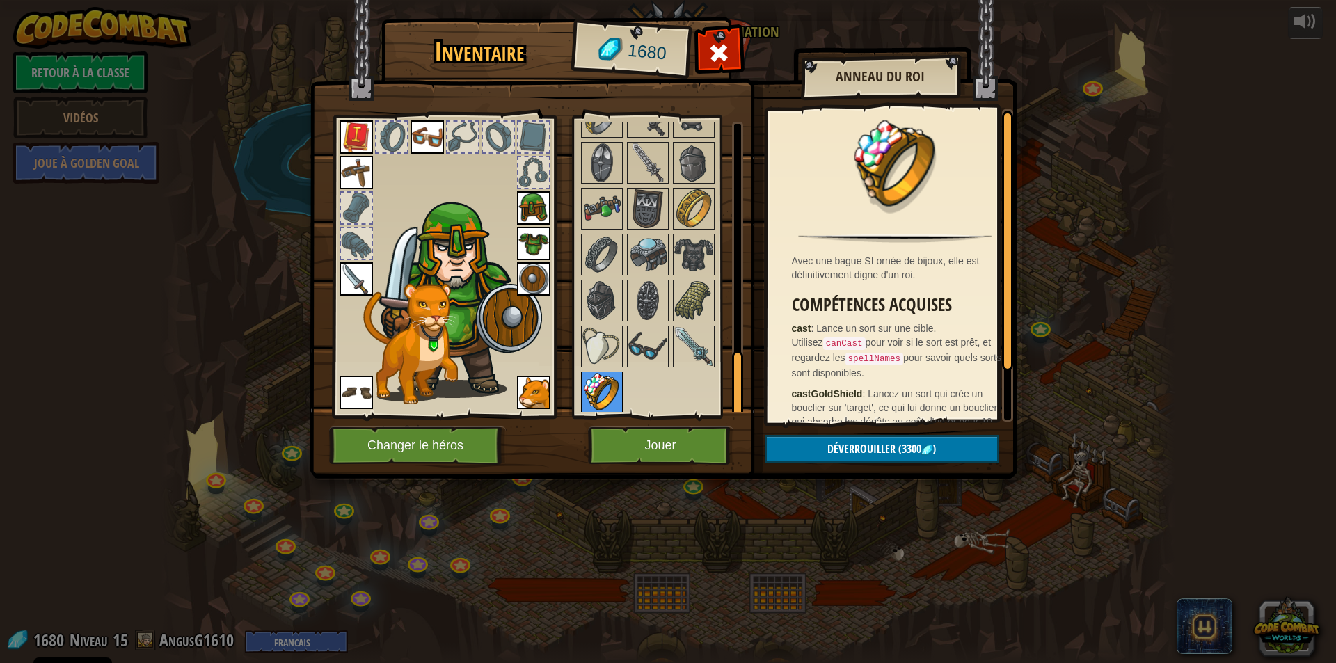
scroll to position [1048, 0]
click at [646, 349] on img at bounding box center [647, 343] width 39 height 39
